Goal: Information Seeking & Learning: Learn about a topic

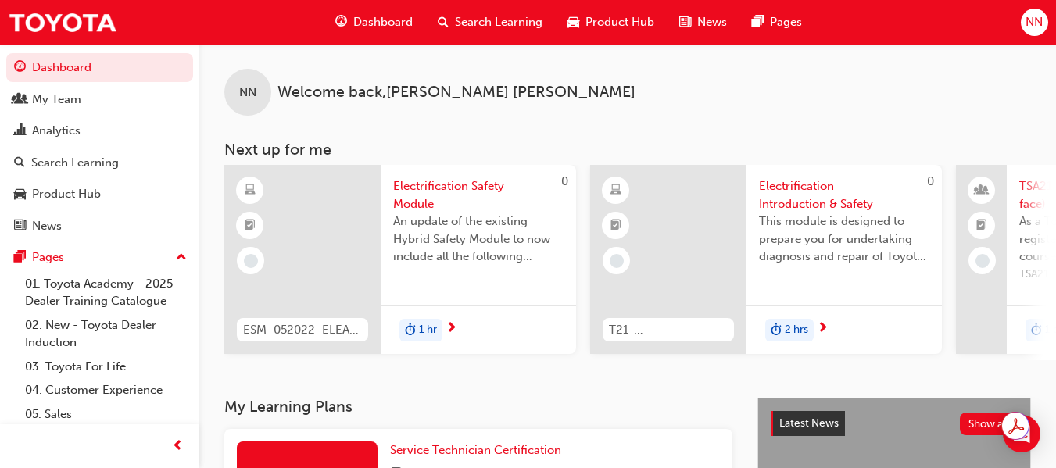
click at [470, 19] on span "Search Learning" at bounding box center [499, 22] width 88 height 18
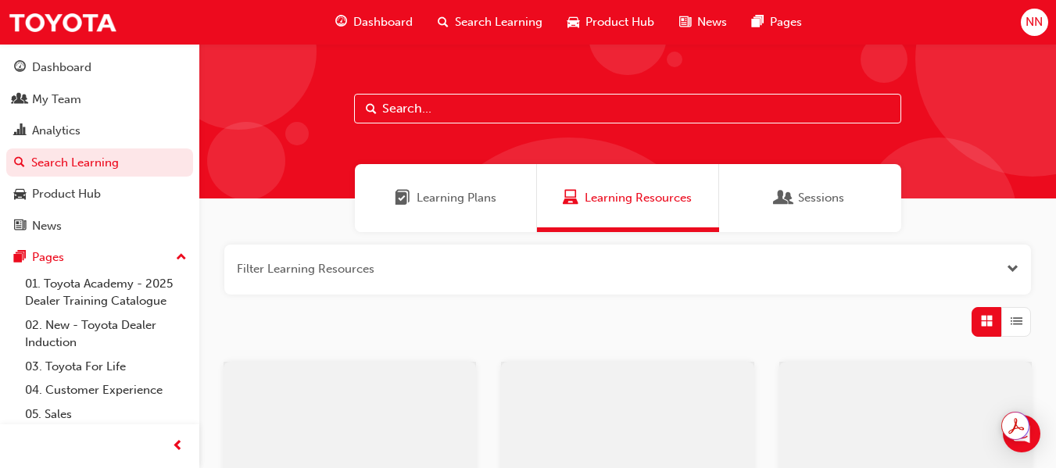
click at [457, 109] on input "text" at bounding box center [627, 109] width 547 height 30
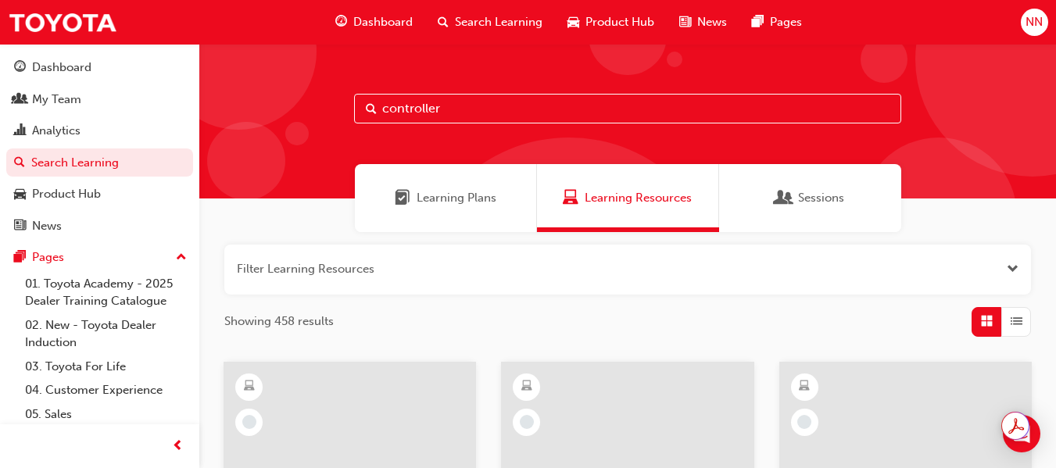
type input "controller"
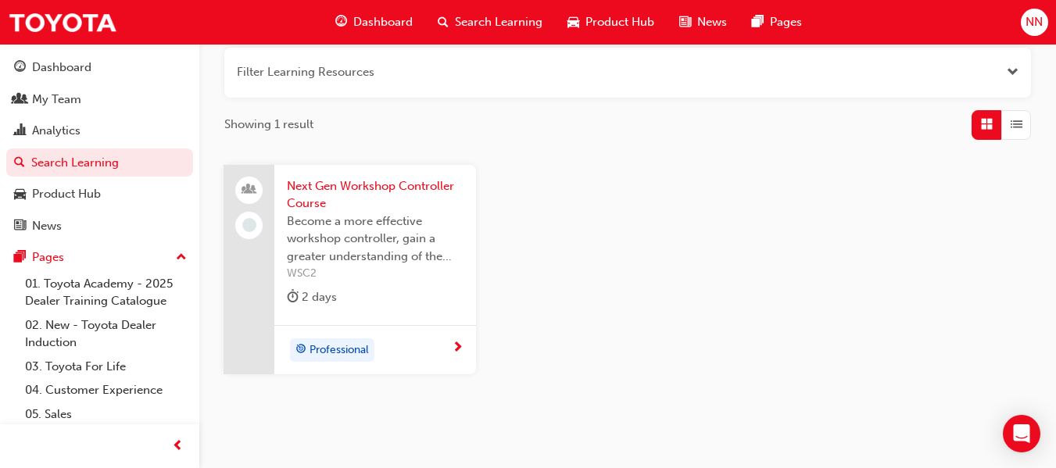
scroll to position [234, 0]
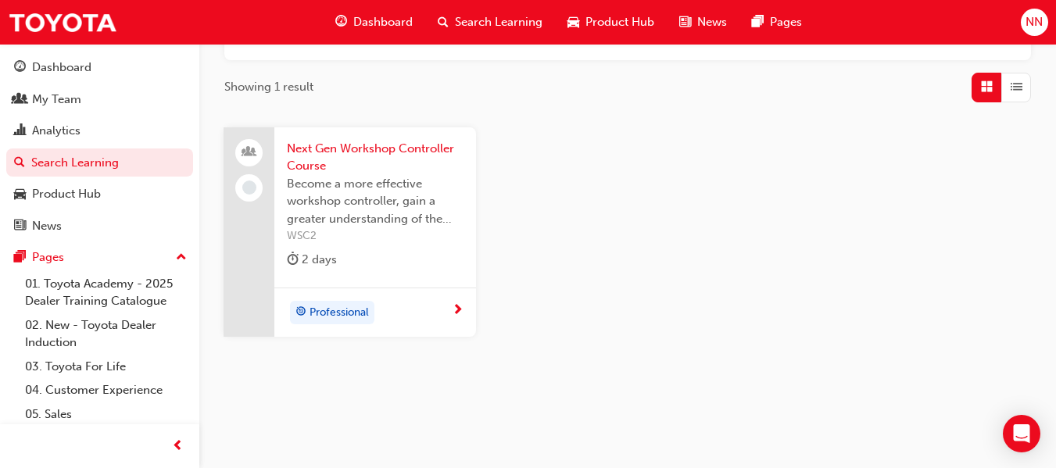
click at [377, 144] on span "Next Gen Workshop Controller Course" at bounding box center [375, 157] width 177 height 35
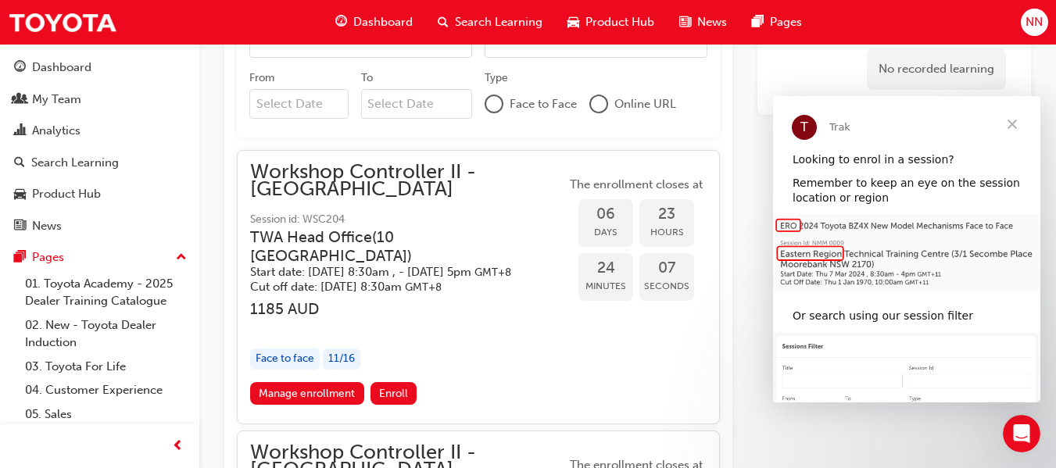
scroll to position [1304, 0]
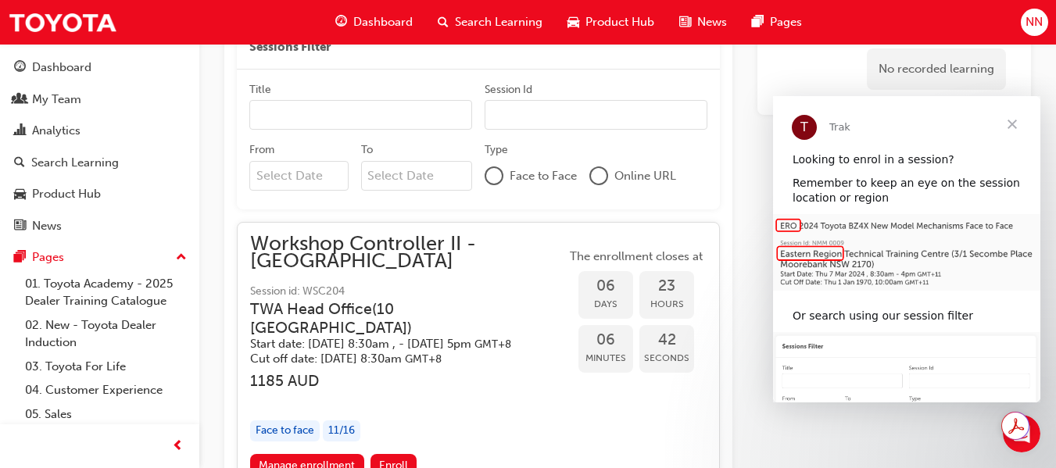
click at [1010, 124] on span "Close" at bounding box center [1012, 124] width 56 height 56
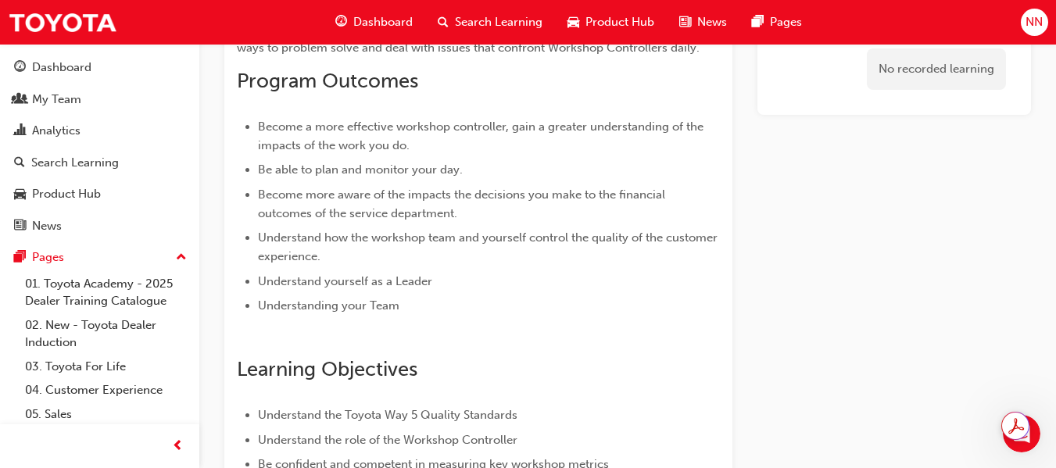
scroll to position [0, 0]
